Goal: Task Accomplishment & Management: Manage account settings

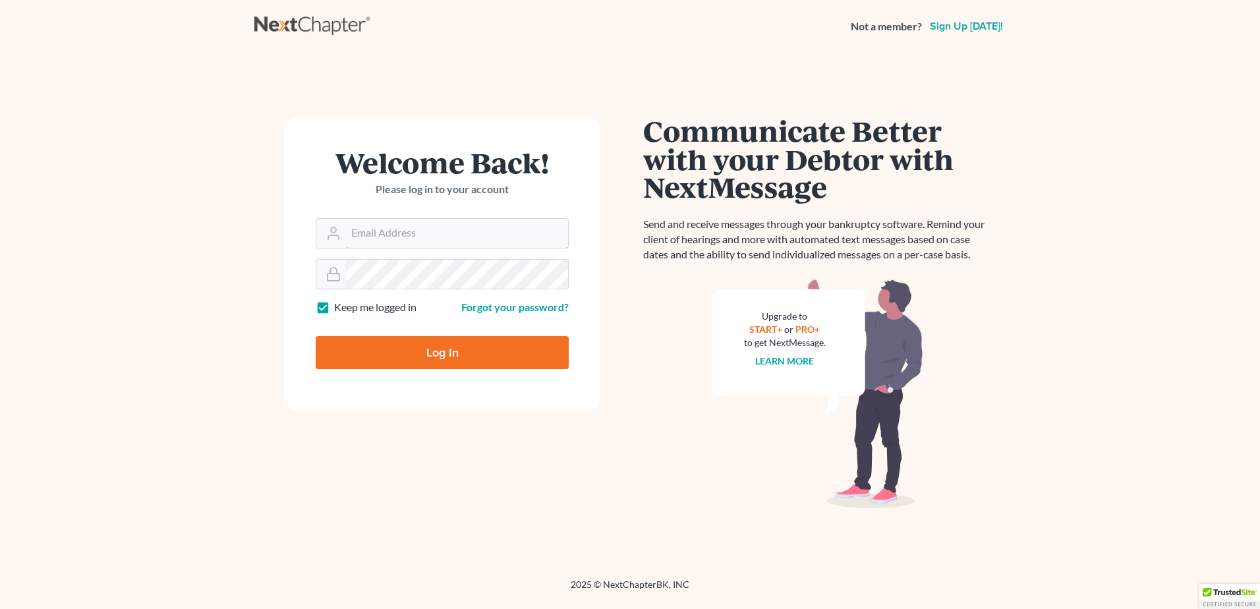
type input "[DOMAIN_NAME][EMAIL_ADDRESS][PERSON_NAME][DOMAIN_NAME]"
click at [450, 341] on input "Log In" at bounding box center [442, 352] width 253 height 33
type input "Thinking..."
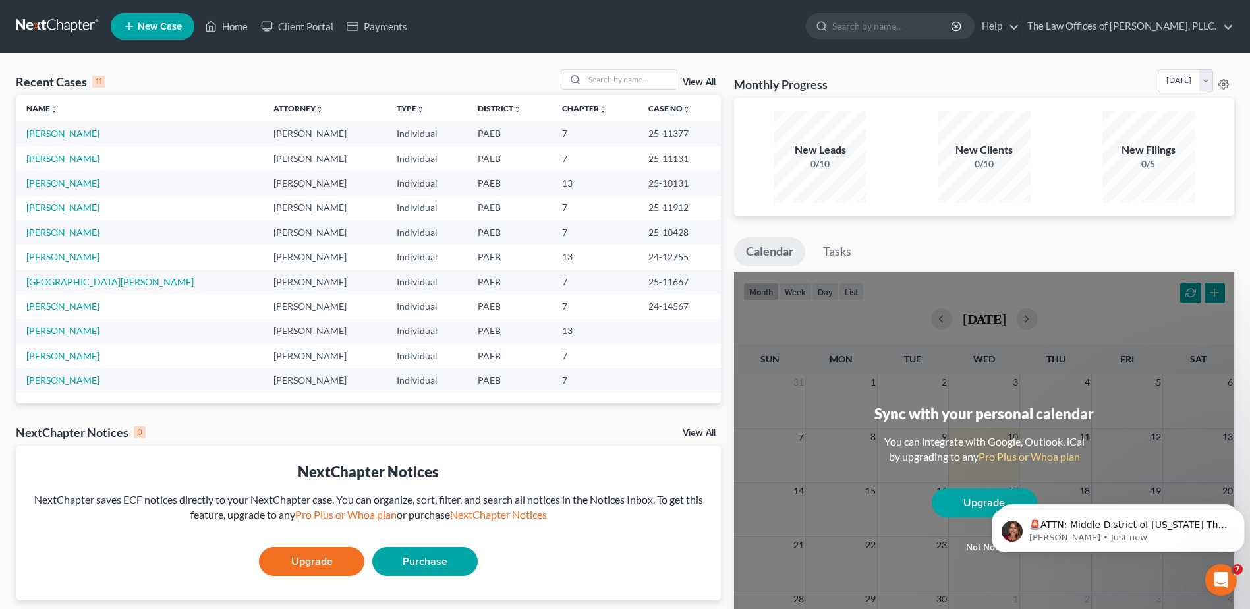
click at [68, 201] on td "Watkins, Keia" at bounding box center [139, 208] width 247 height 24
click at [69, 206] on link "Watkins, Keia" at bounding box center [62, 207] width 73 height 11
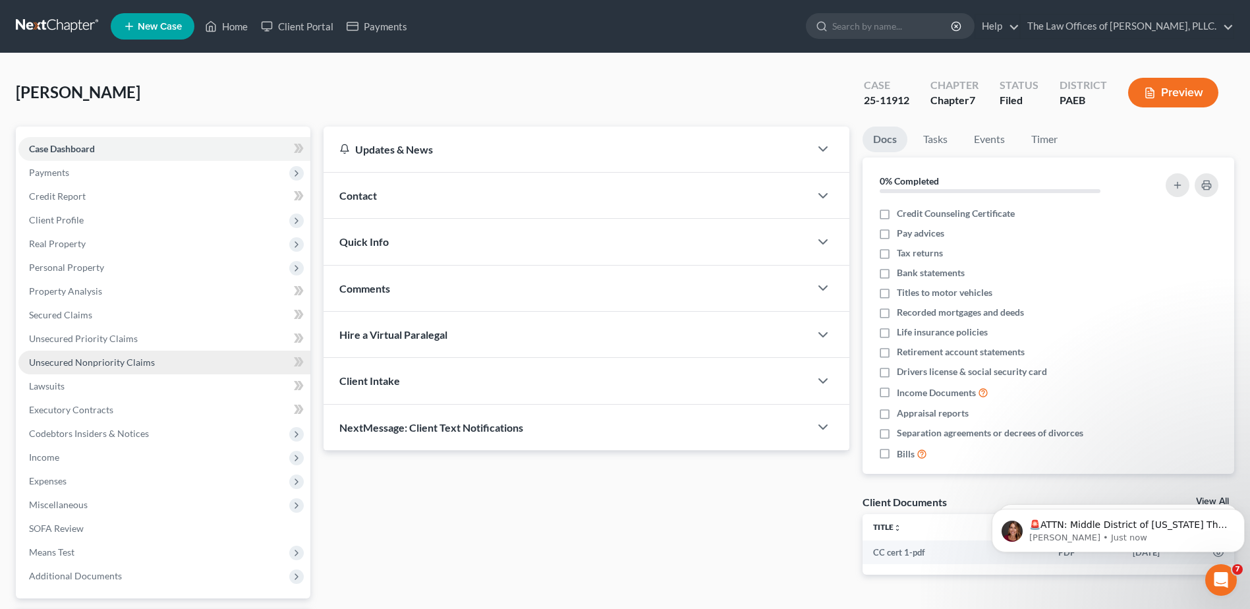
click at [119, 363] on span "Unsecured Nonpriority Claims" at bounding box center [92, 361] width 126 height 11
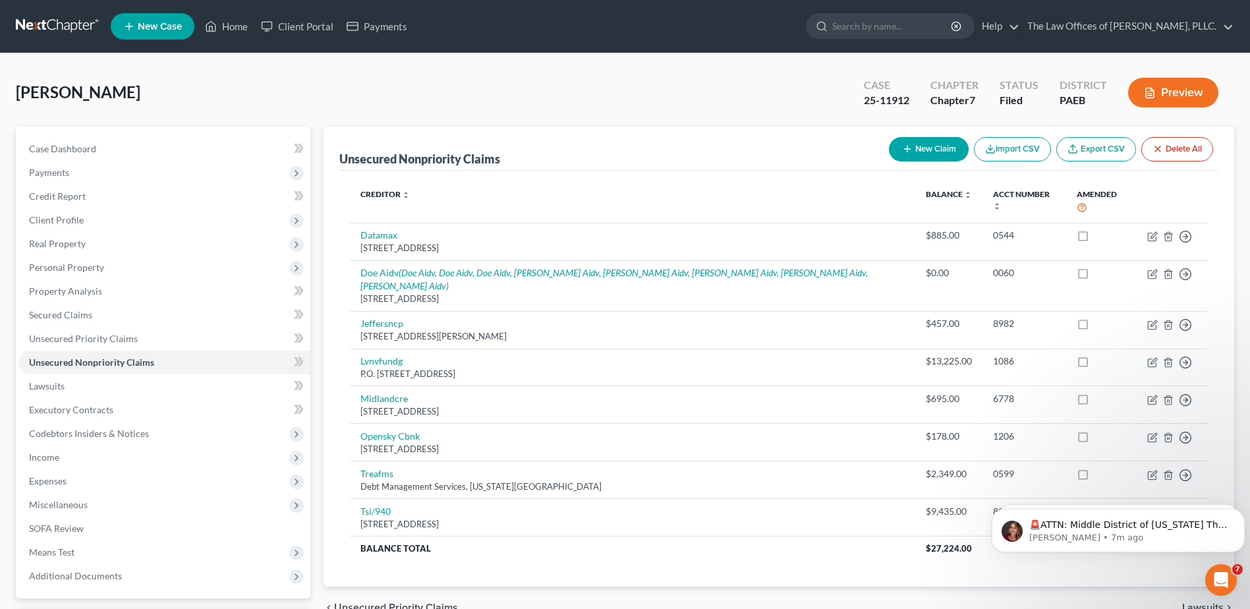
click at [70, 38] on link at bounding box center [58, 26] width 84 height 24
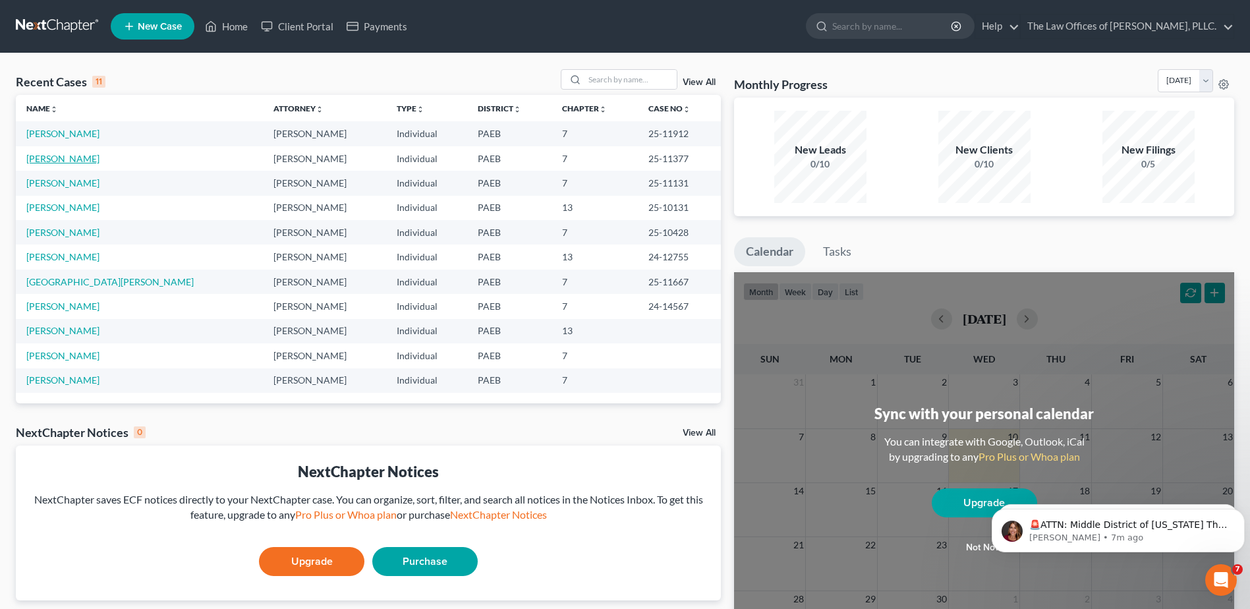
click at [66, 157] on link "Ferguson, Vonda" at bounding box center [62, 158] width 73 height 11
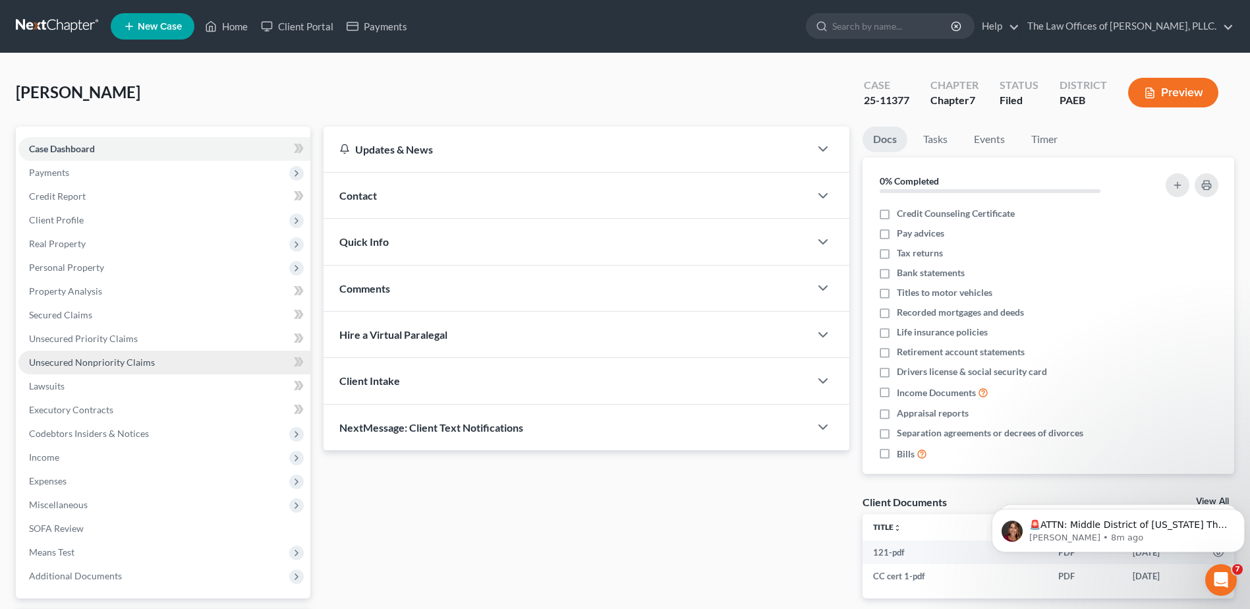
click at [131, 362] on span "Unsecured Nonpriority Claims" at bounding box center [92, 361] width 126 height 11
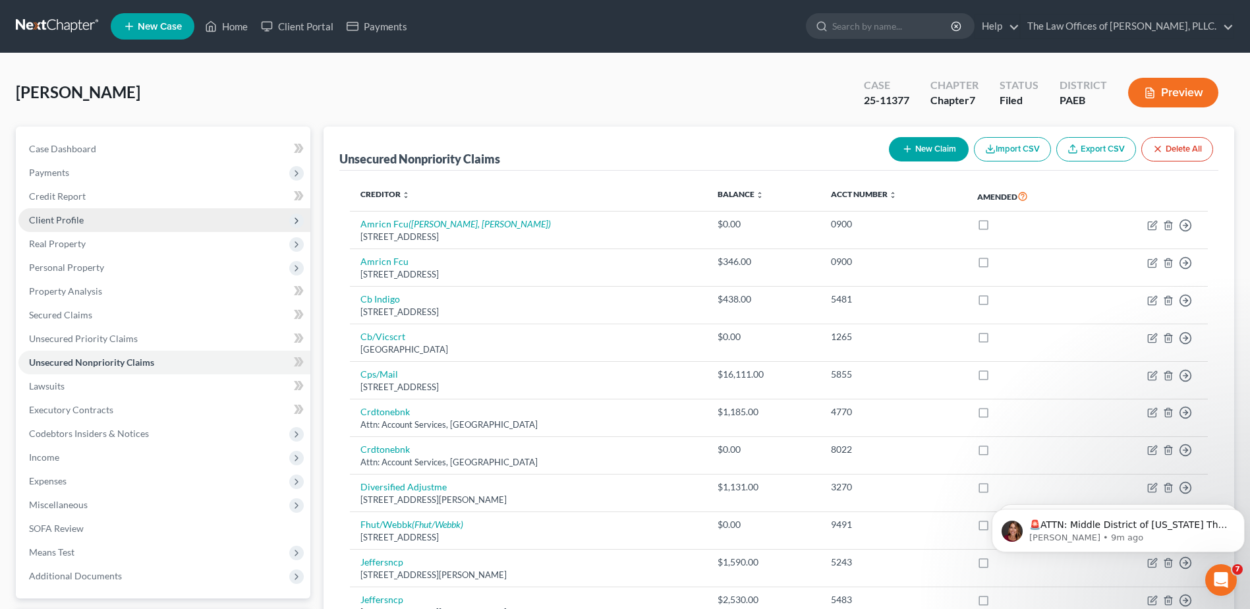
click at [72, 221] on span "Client Profile" at bounding box center [56, 219] width 55 height 11
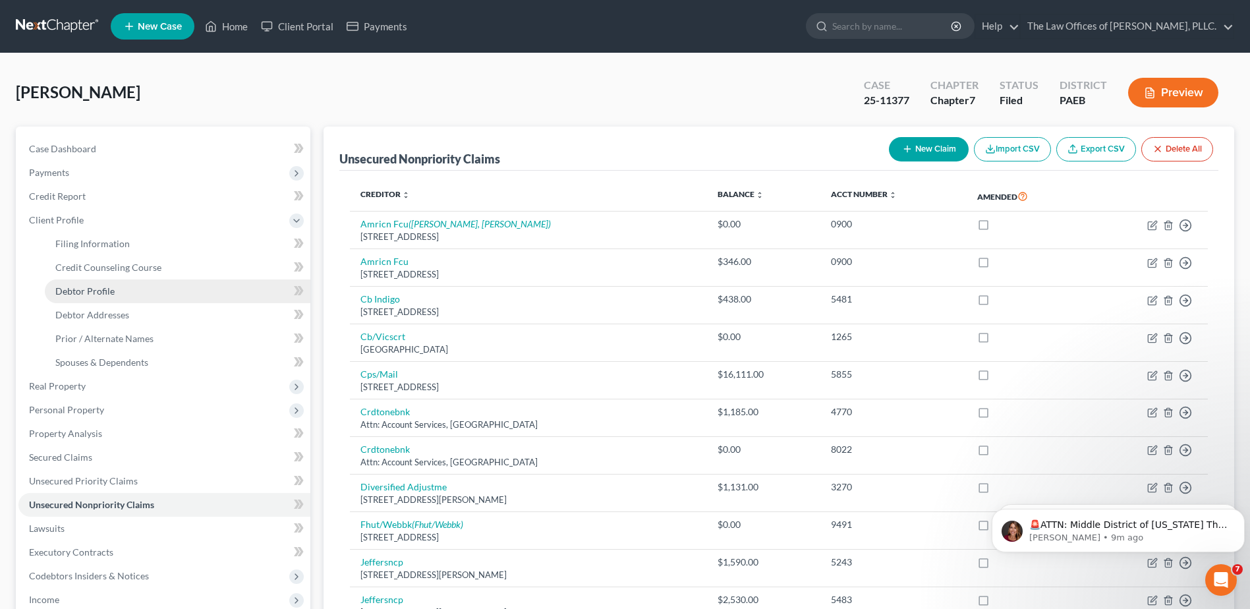
click at [99, 290] on span "Debtor Profile" at bounding box center [84, 290] width 59 height 11
select select "0"
select select "2"
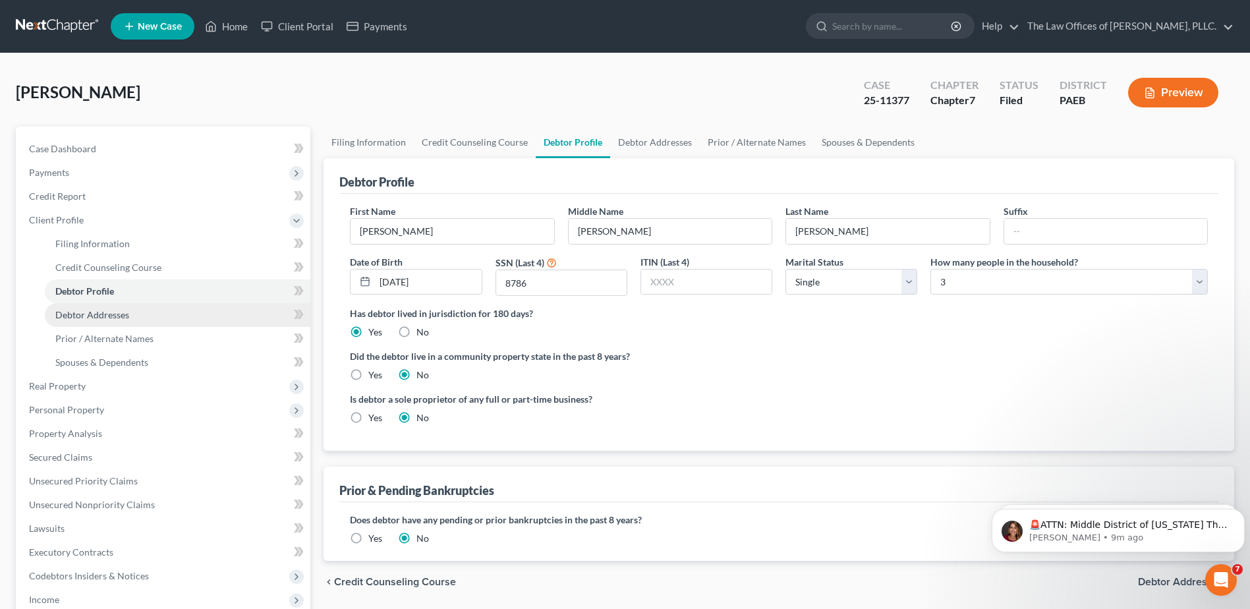
click at [95, 313] on span "Debtor Addresses" at bounding box center [92, 314] width 74 height 11
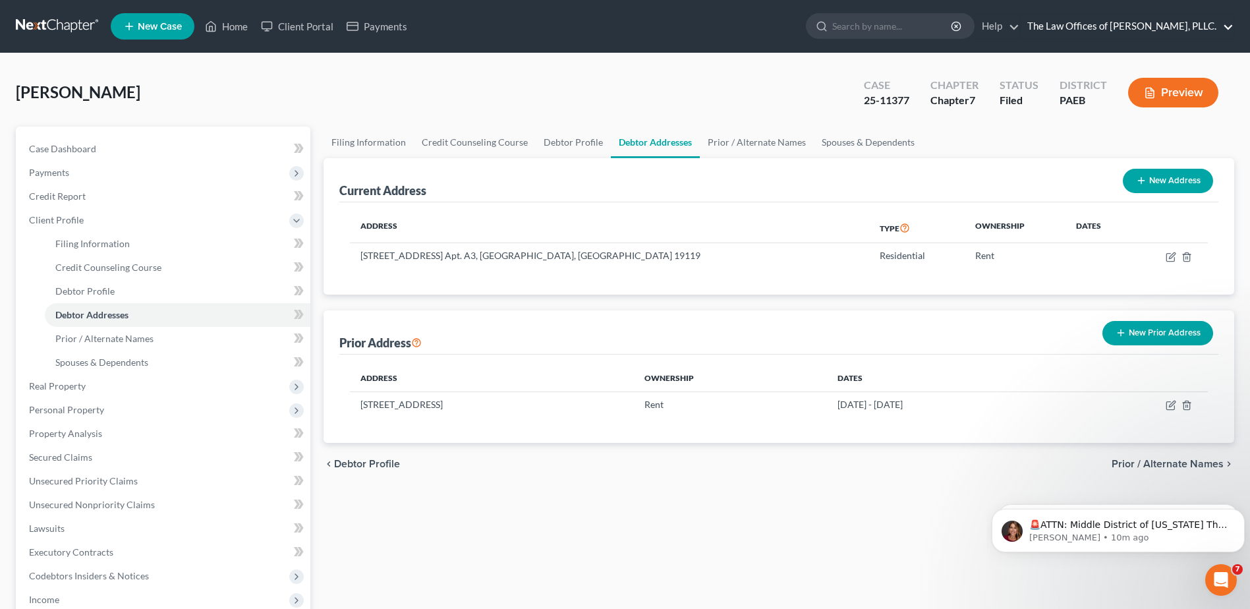
click at [1136, 25] on link "The Law Offices of Francisco A. Uribe, PLLC." at bounding box center [1126, 26] width 213 height 24
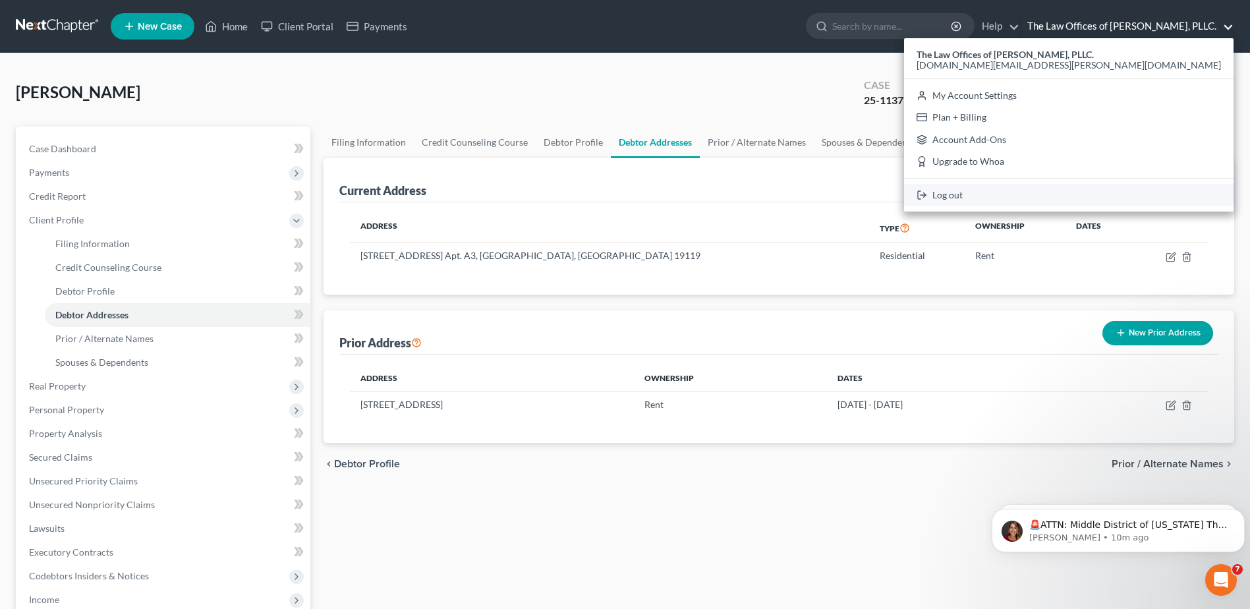
click at [1079, 192] on link "Log out" at bounding box center [1068, 195] width 329 height 22
